Goal: Information Seeking & Learning: Learn about a topic

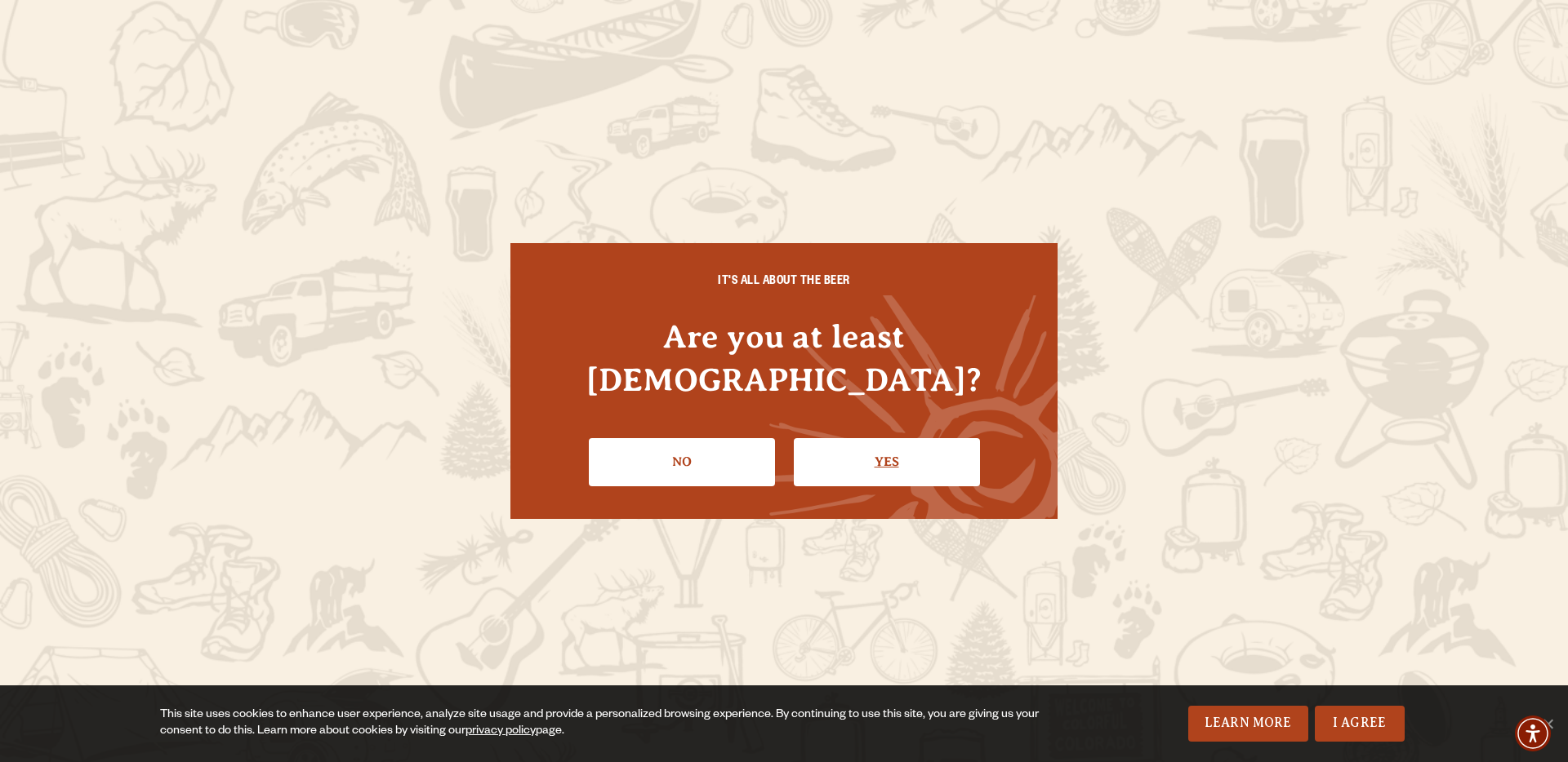
click at [858, 442] on link "Yes" at bounding box center [886, 461] width 186 height 47
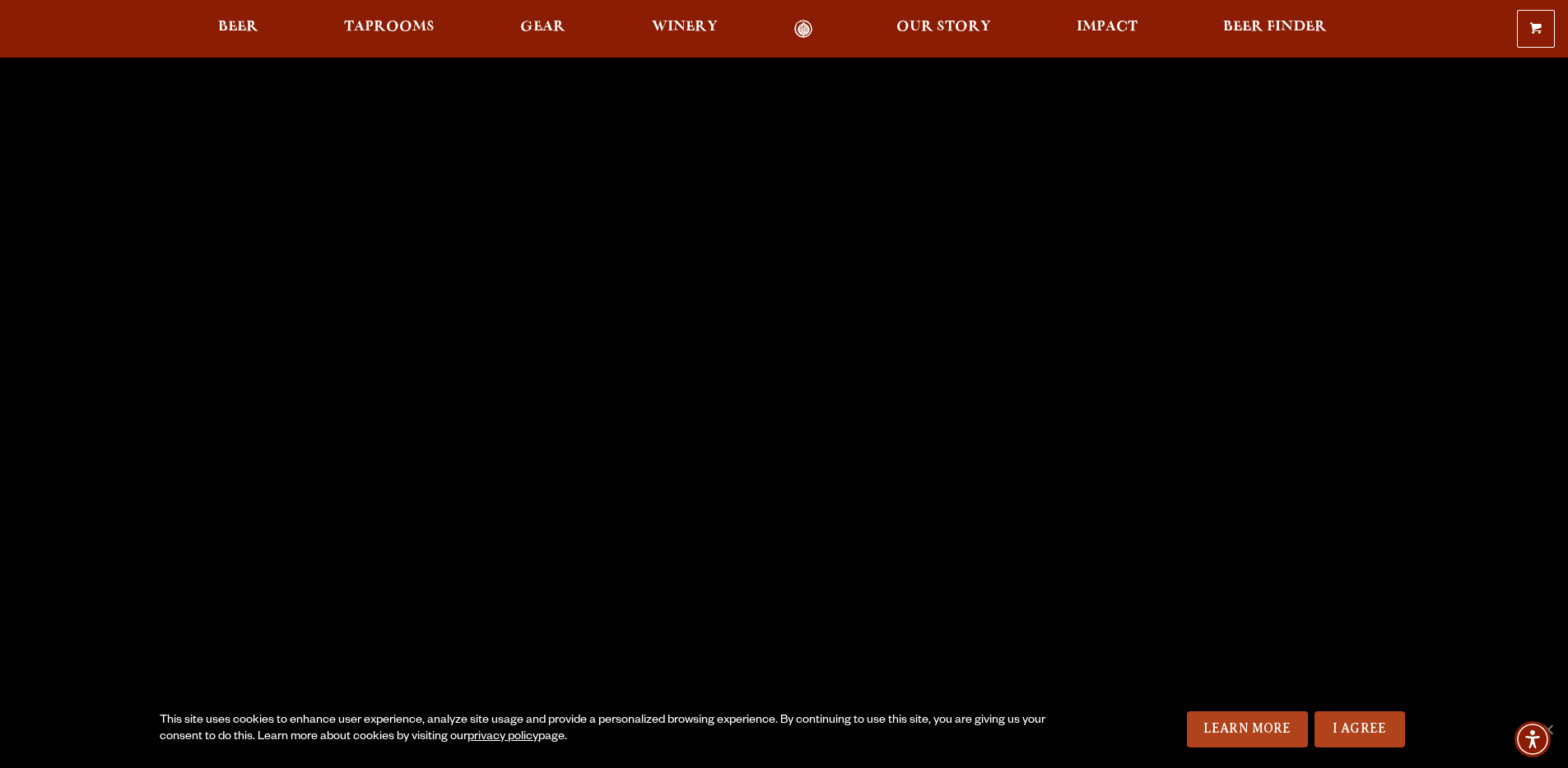
scroll to position [20, 0]
click at [235, 30] on span "Beer" at bounding box center [238, 27] width 41 height 14
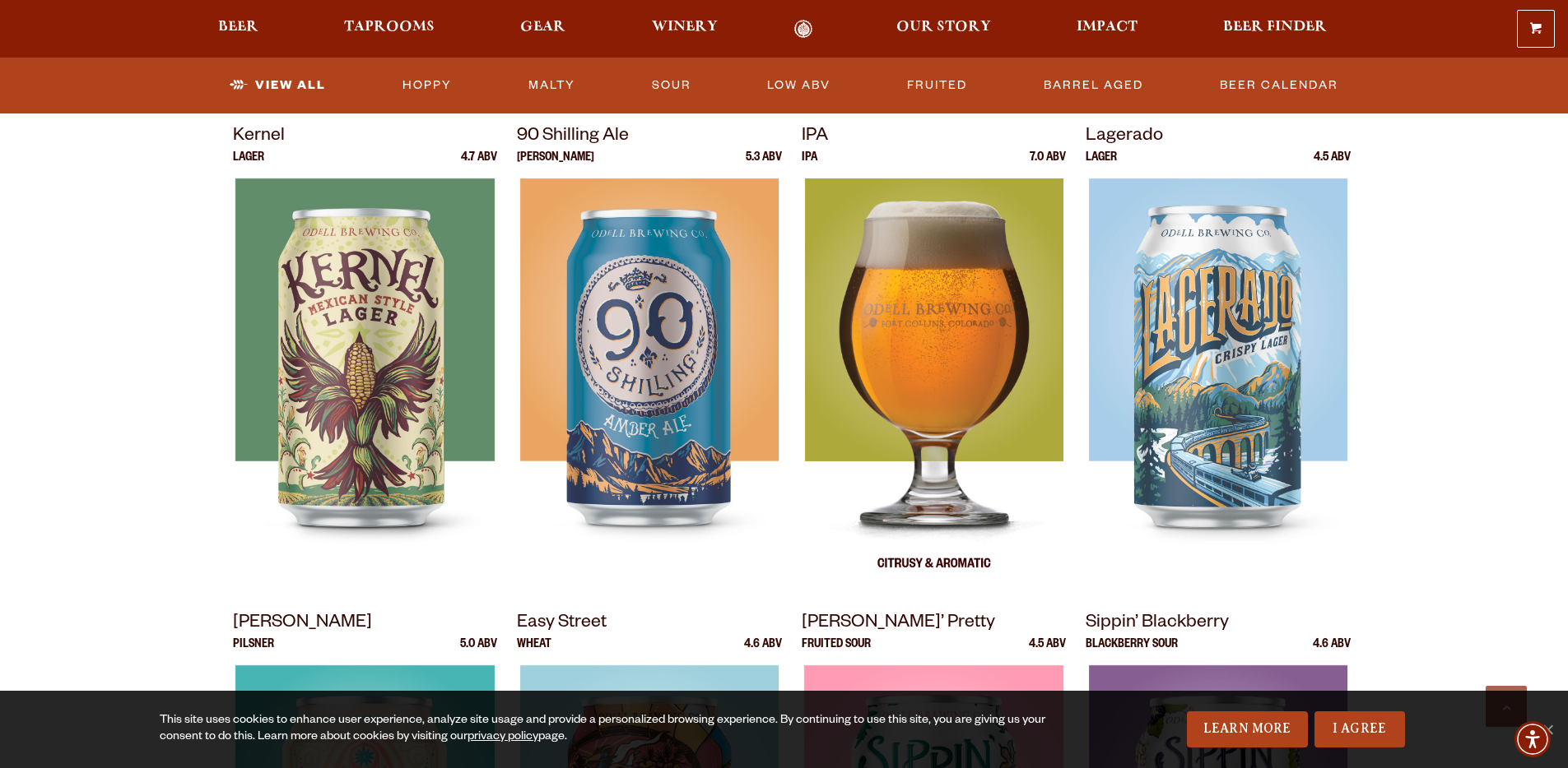
scroll to position [702, 0]
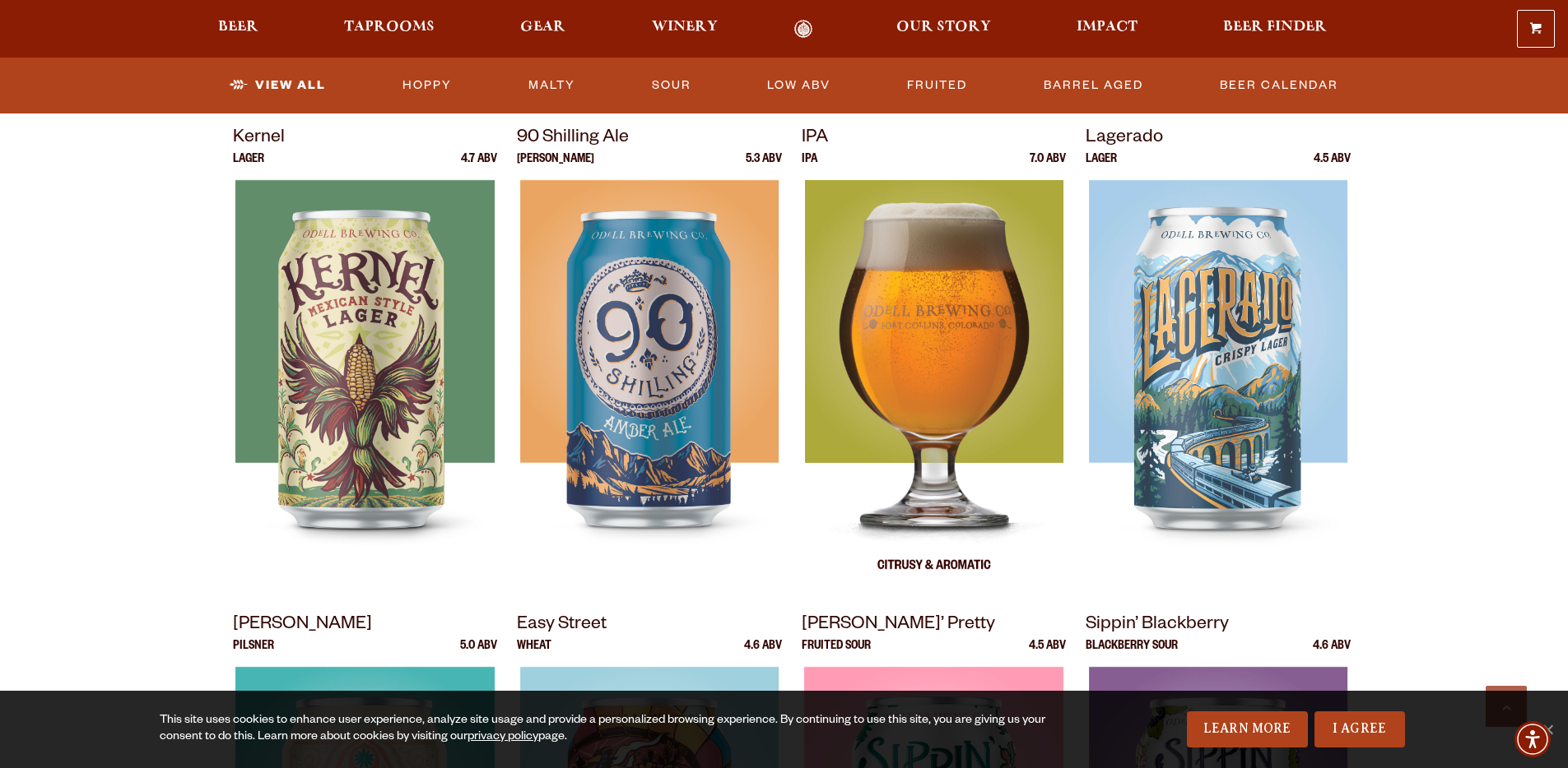
click at [922, 494] on img at bounding box center [934, 386] width 258 height 412
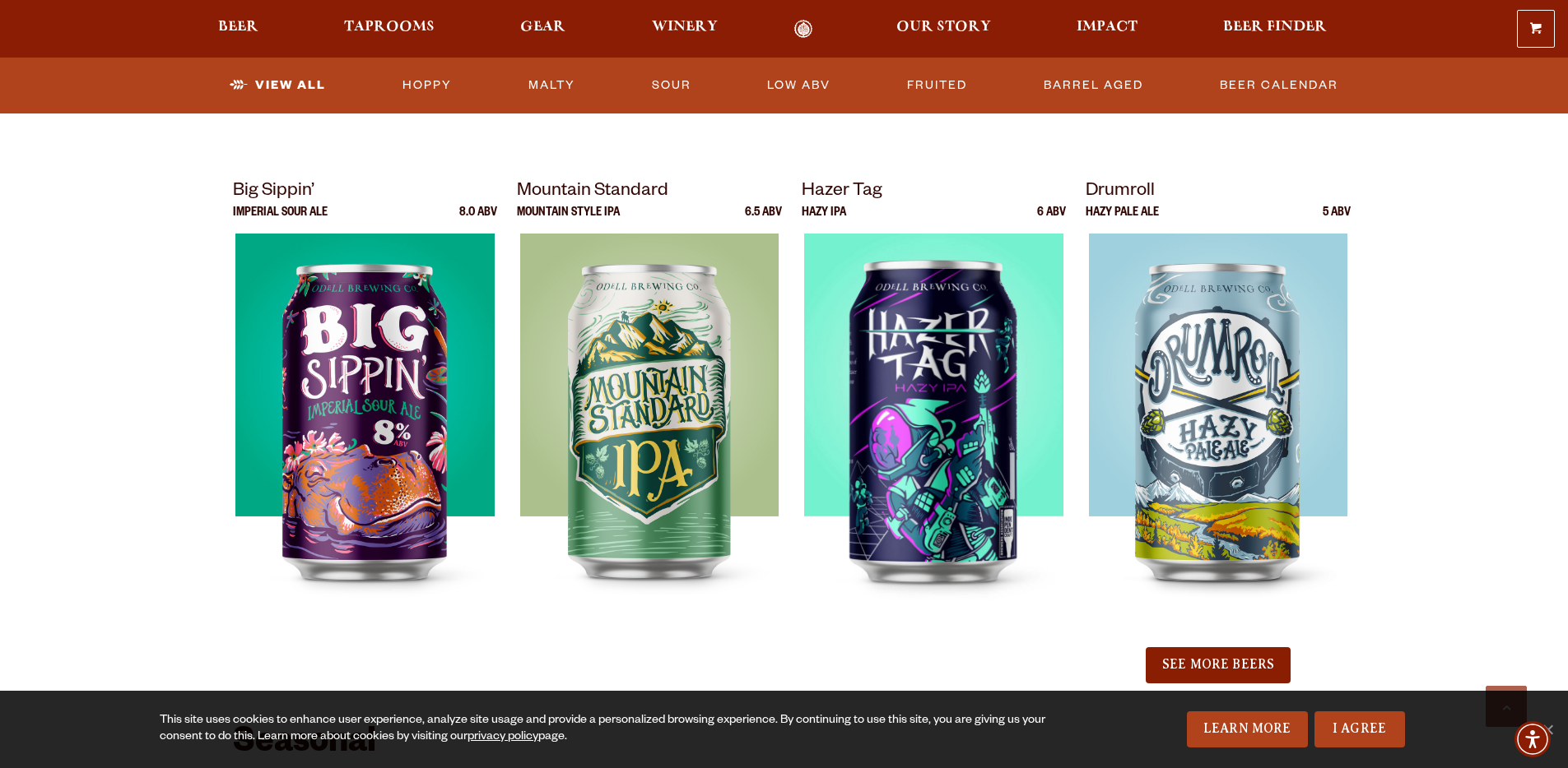
scroll to position [1626, 0]
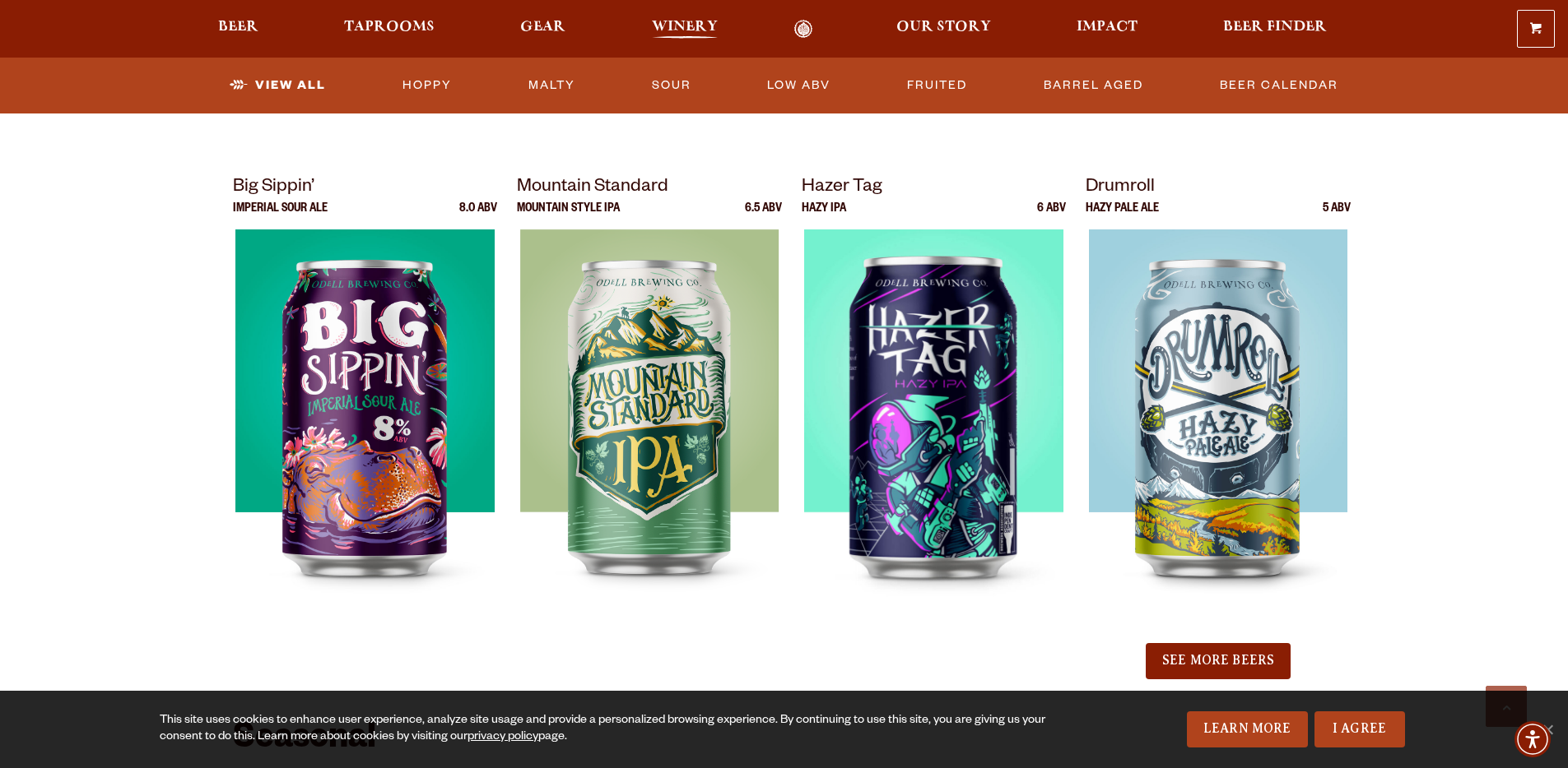
click at [684, 29] on span "Winery" at bounding box center [685, 27] width 66 height 14
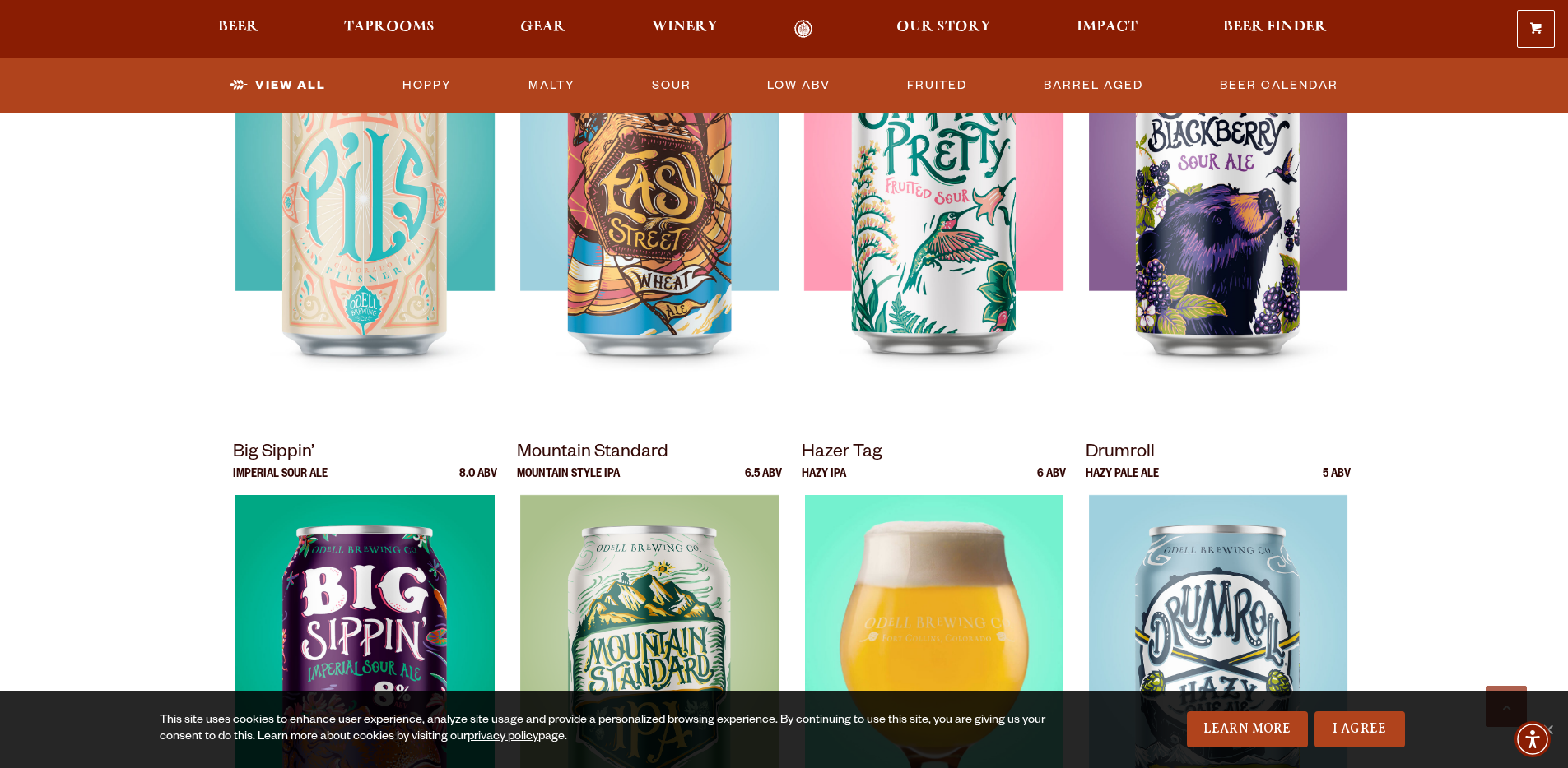
scroll to position [1141, 0]
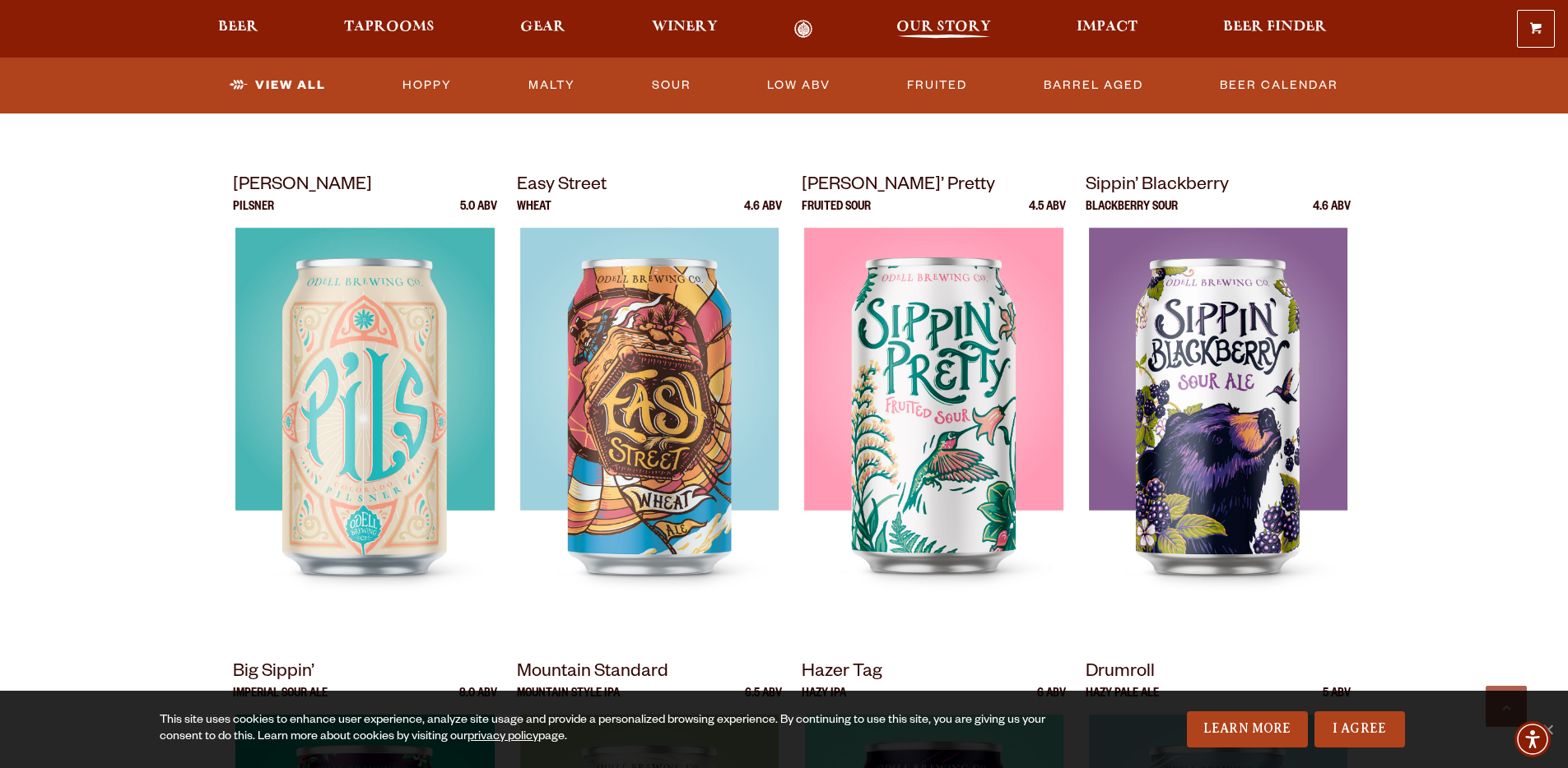
click at [928, 20] on span "Our Story" at bounding box center [943, 27] width 94 height 14
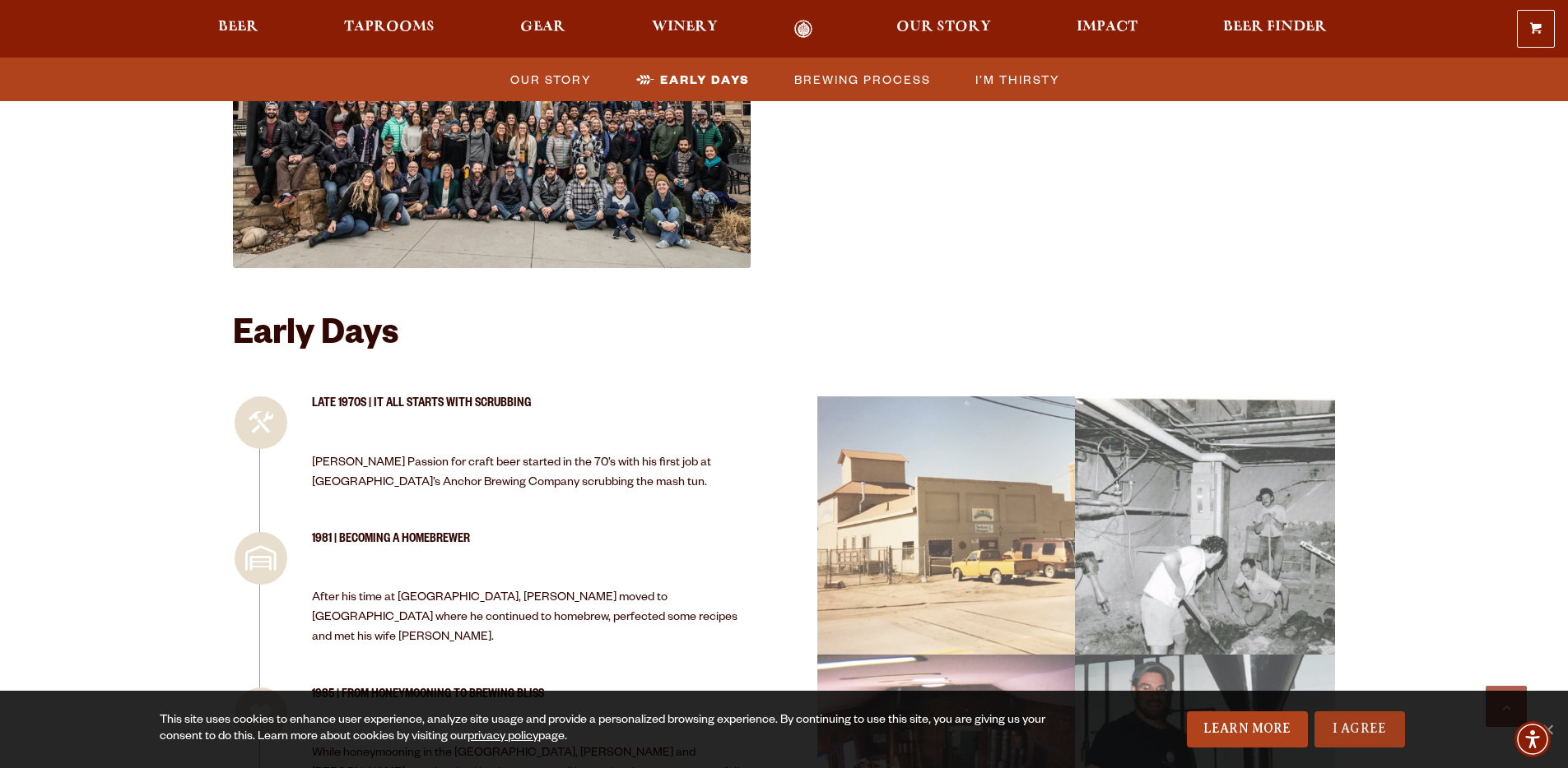
scroll to position [2172, 0]
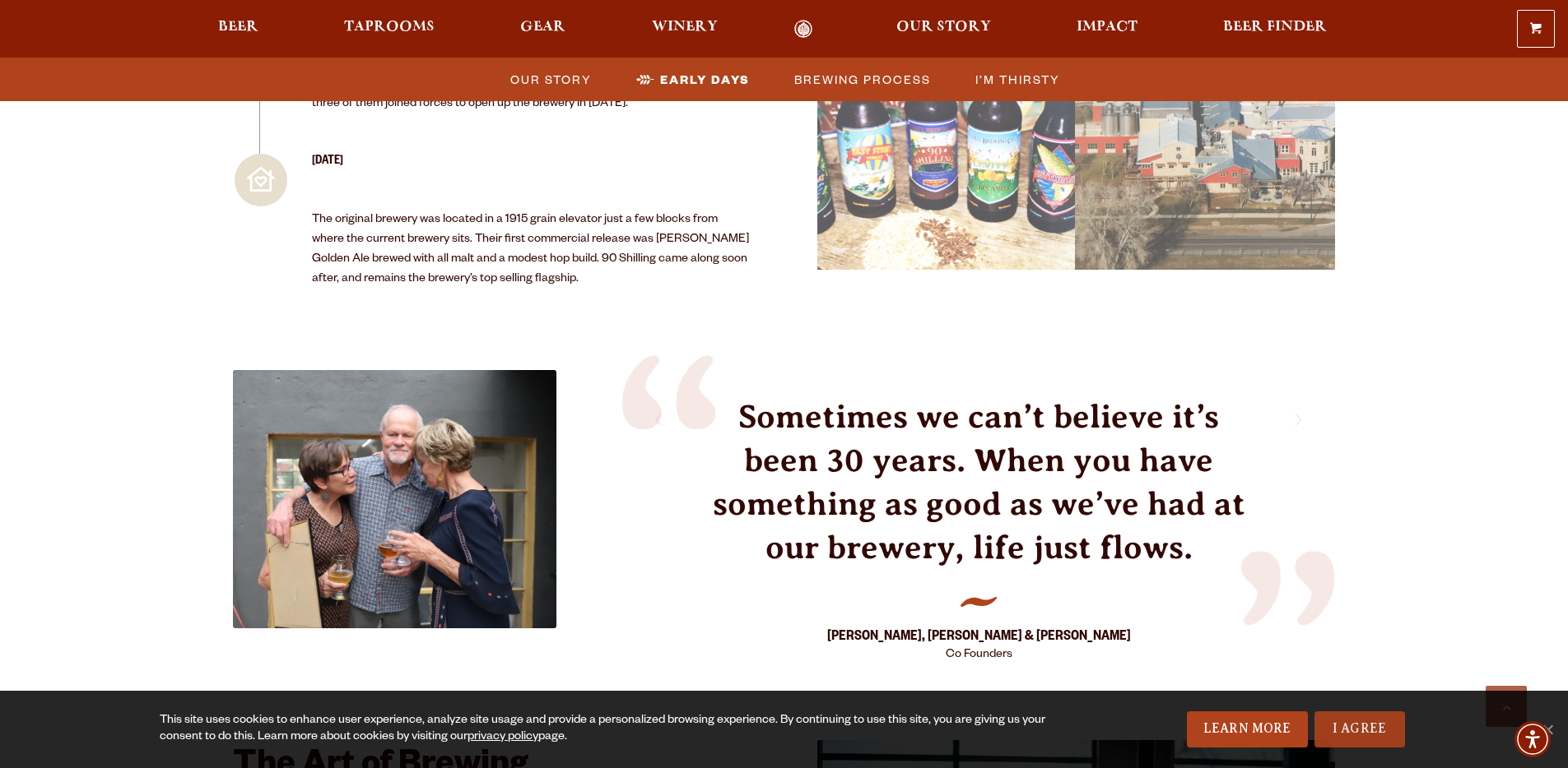
click at [1366, 735] on link "I Agree" at bounding box center [1359, 729] width 90 height 36
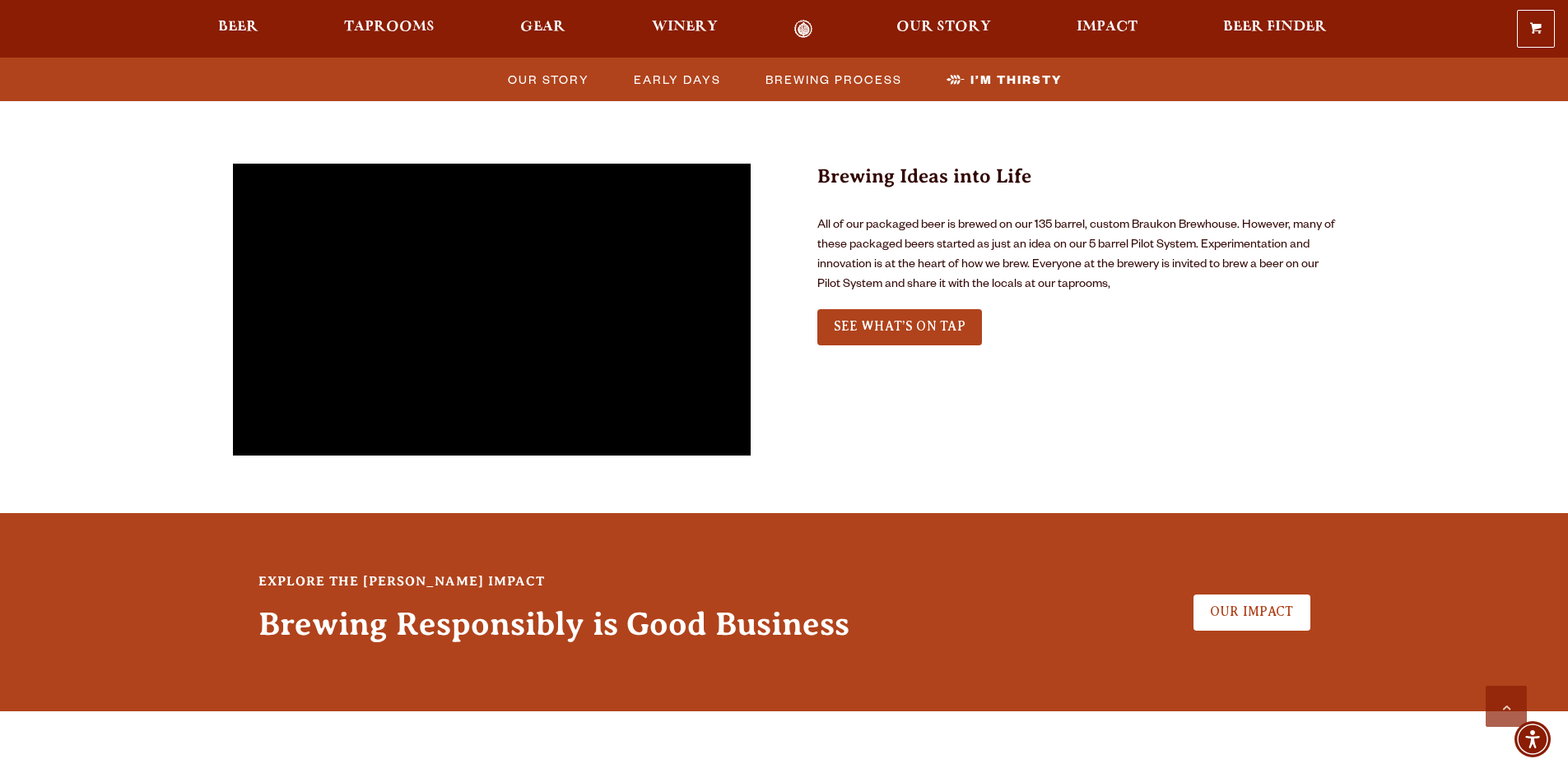
scroll to position [5464, 0]
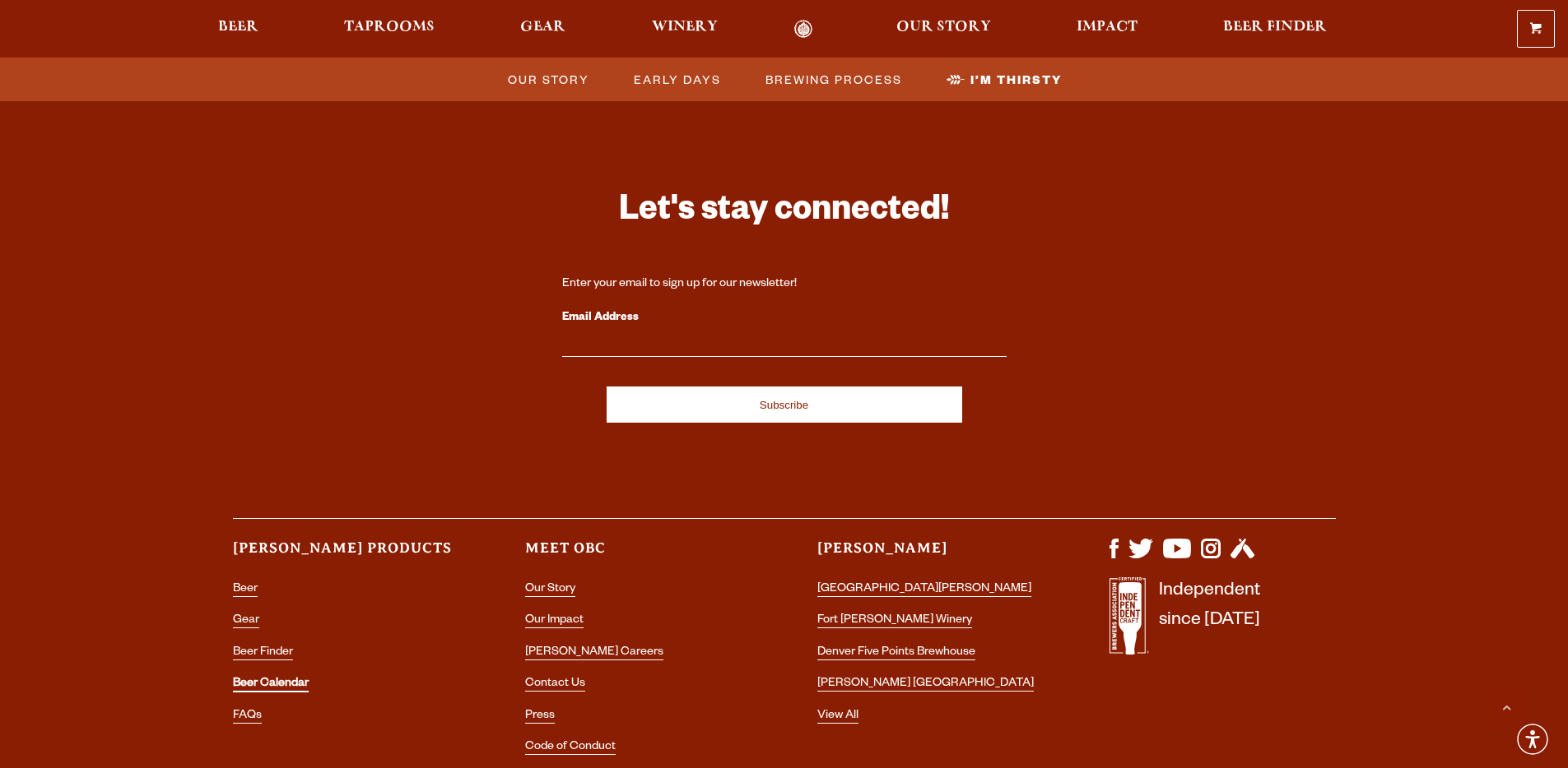
click at [288, 678] on link "Beer Calendar" at bounding box center [271, 685] width 76 height 15
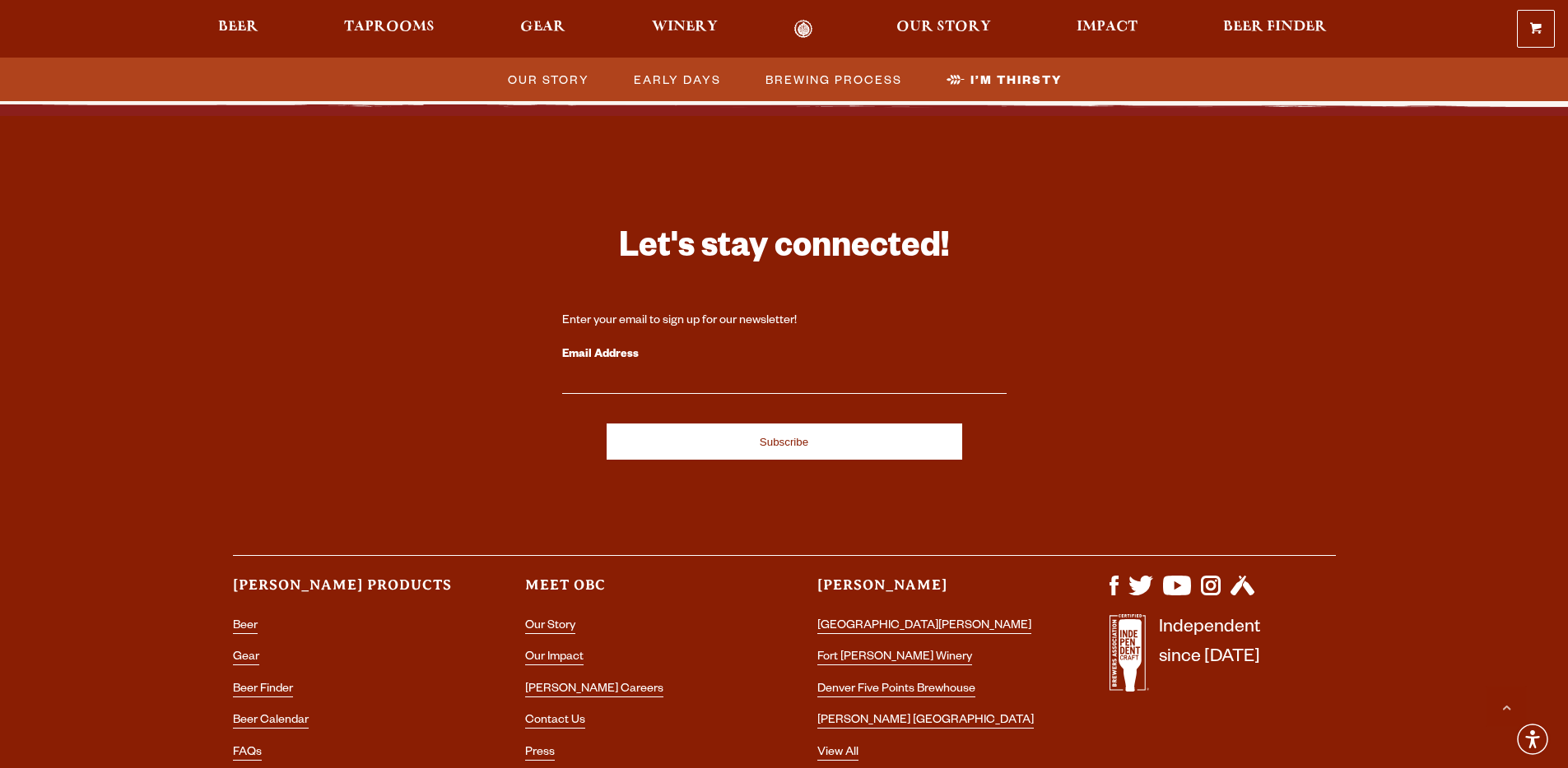
scroll to position [5212, 0]
